Goal: Navigation & Orientation: Find specific page/section

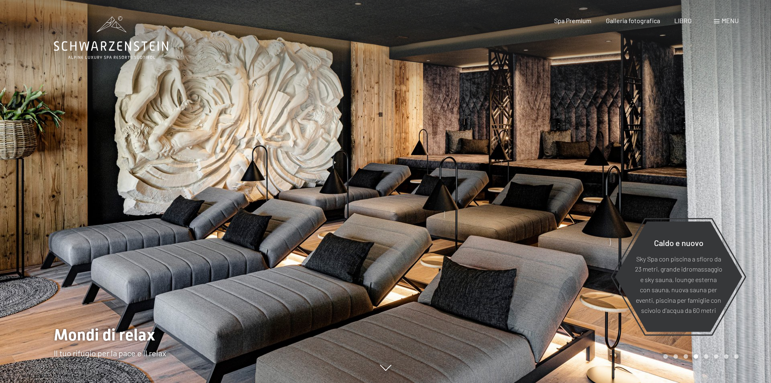
click at [317, 211] on font "Consenso al marketing*" at bounding box center [342, 214] width 68 height 6
click at [304, 211] on input "Consenso al marketing*" at bounding box center [300, 215] width 8 height 8
checkbox input "false"
click at [534, 175] on div at bounding box center [579, 191] width 386 height 383
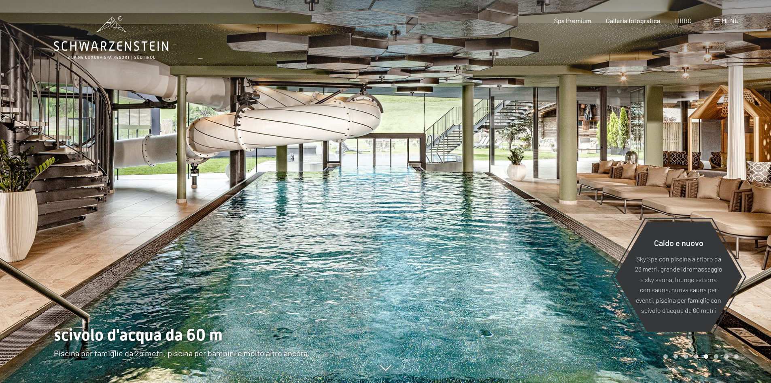
click at [579, 164] on div at bounding box center [579, 191] width 386 height 383
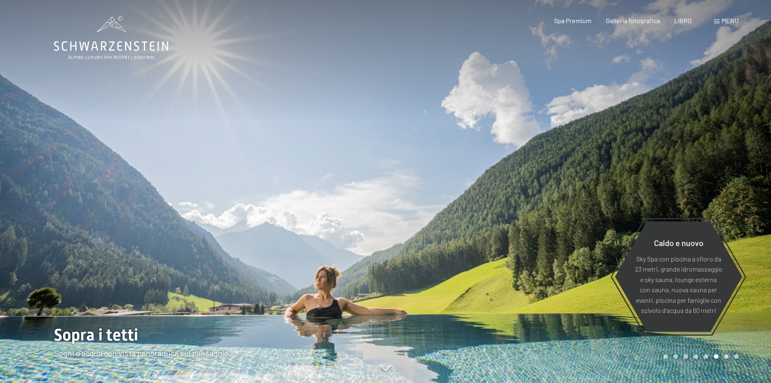
click at [729, 19] on font "menu" at bounding box center [730, 21] width 17 height 8
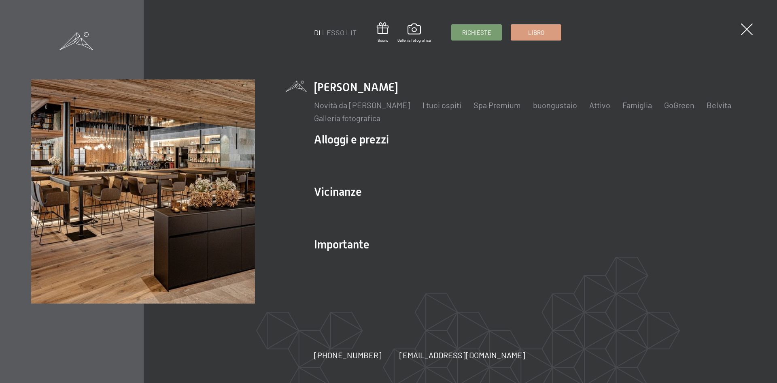
click at [89, 47] on span at bounding box center [77, 41] width 34 height 18
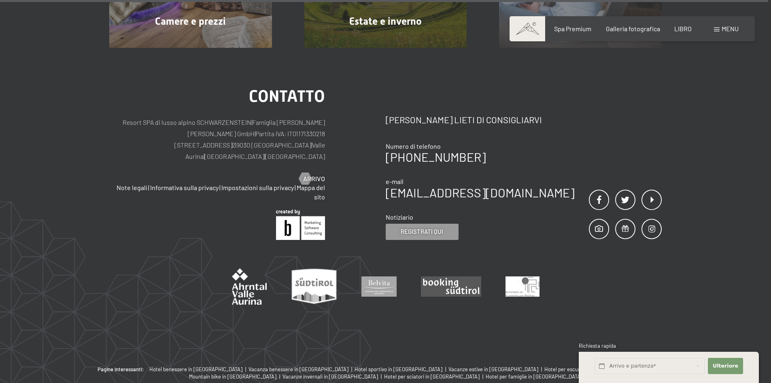
scroll to position [4142, 0]
